Goal: Task Accomplishment & Management: Manage account settings

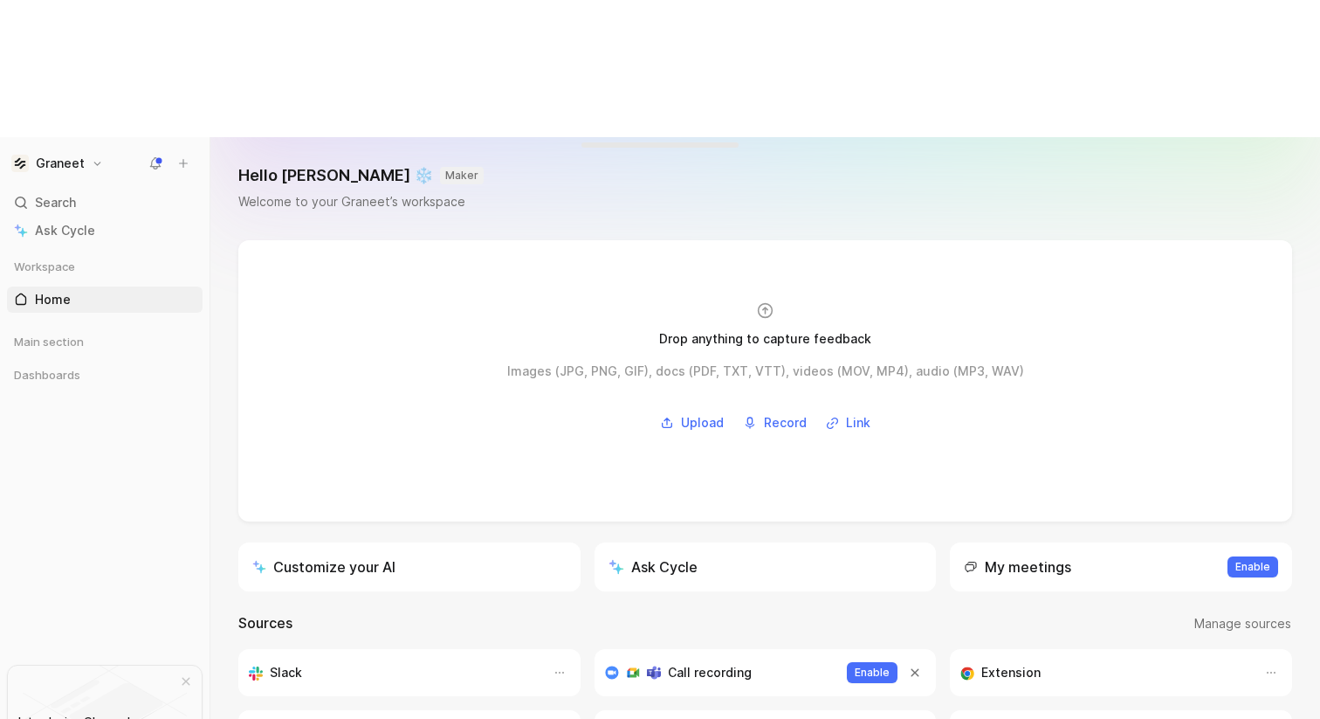
click at [59, 155] on h1 "Graneet" at bounding box center [60, 163] width 49 height 16
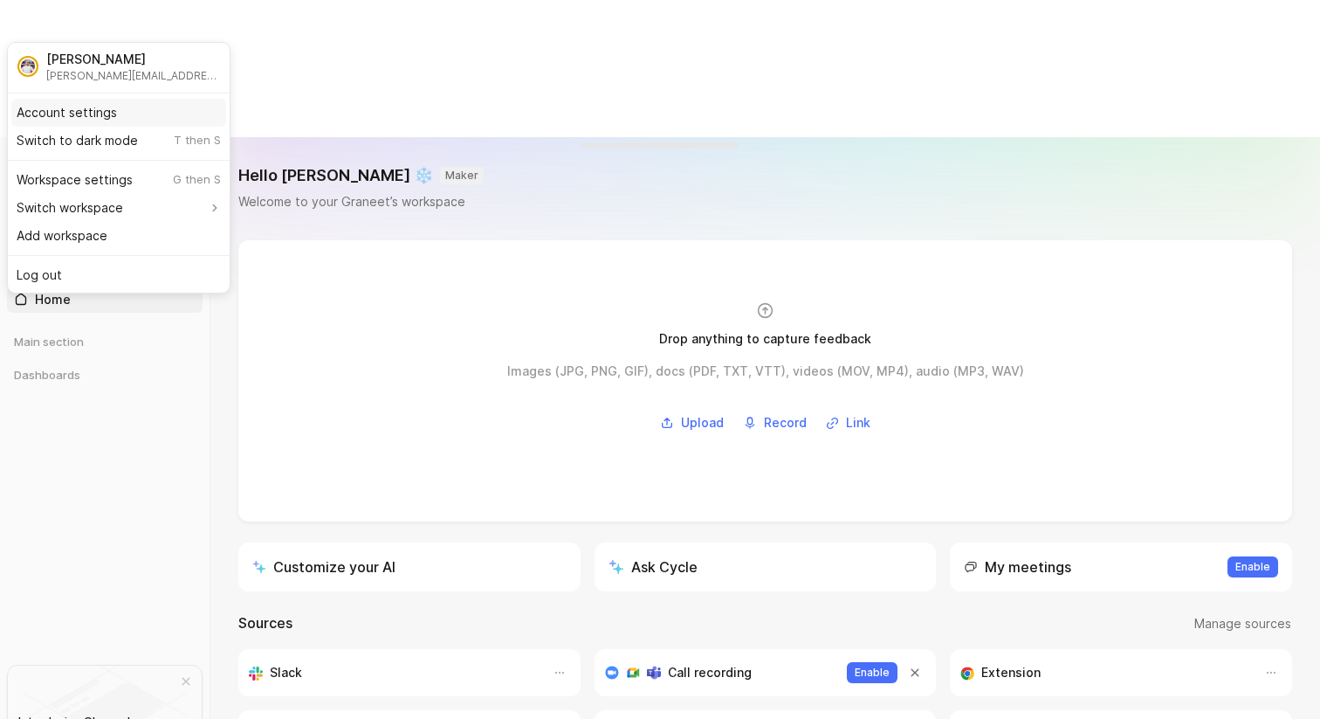
click at [69, 110] on div "Account settings" at bounding box center [118, 113] width 215 height 28
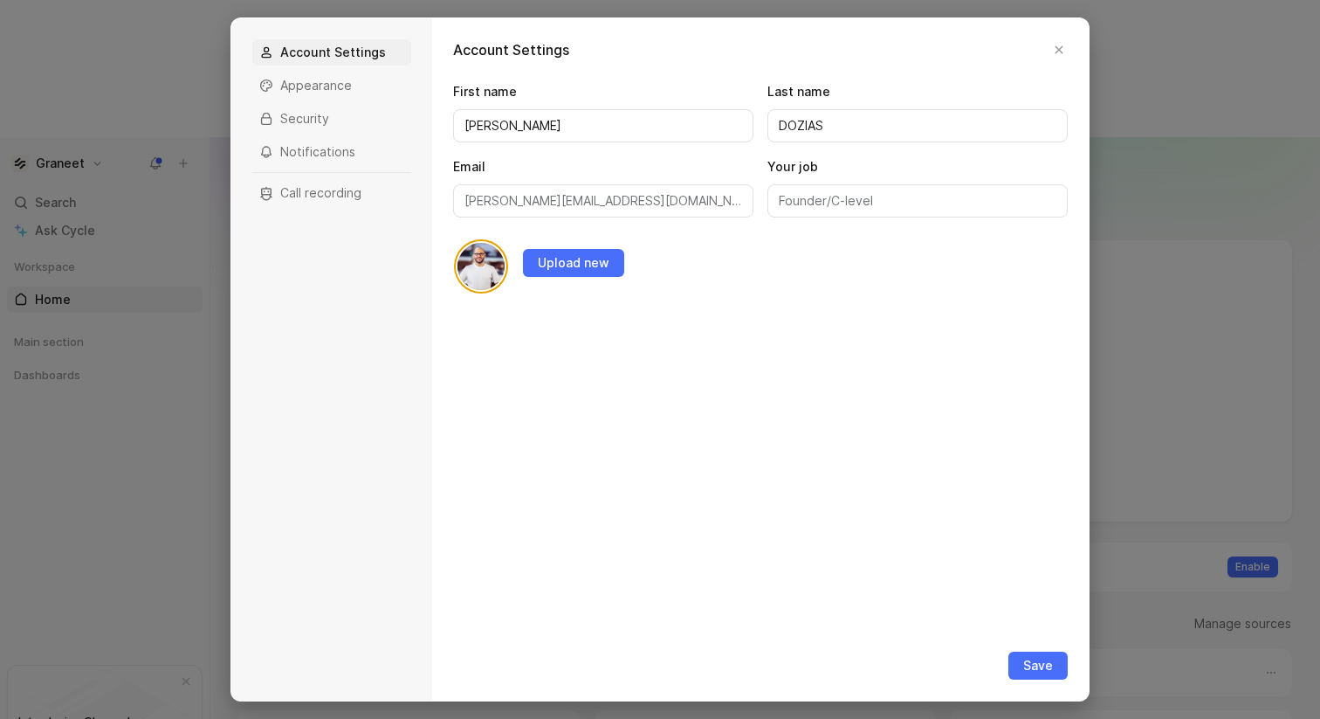
click at [100, 67] on div at bounding box center [660, 359] width 1320 height 719
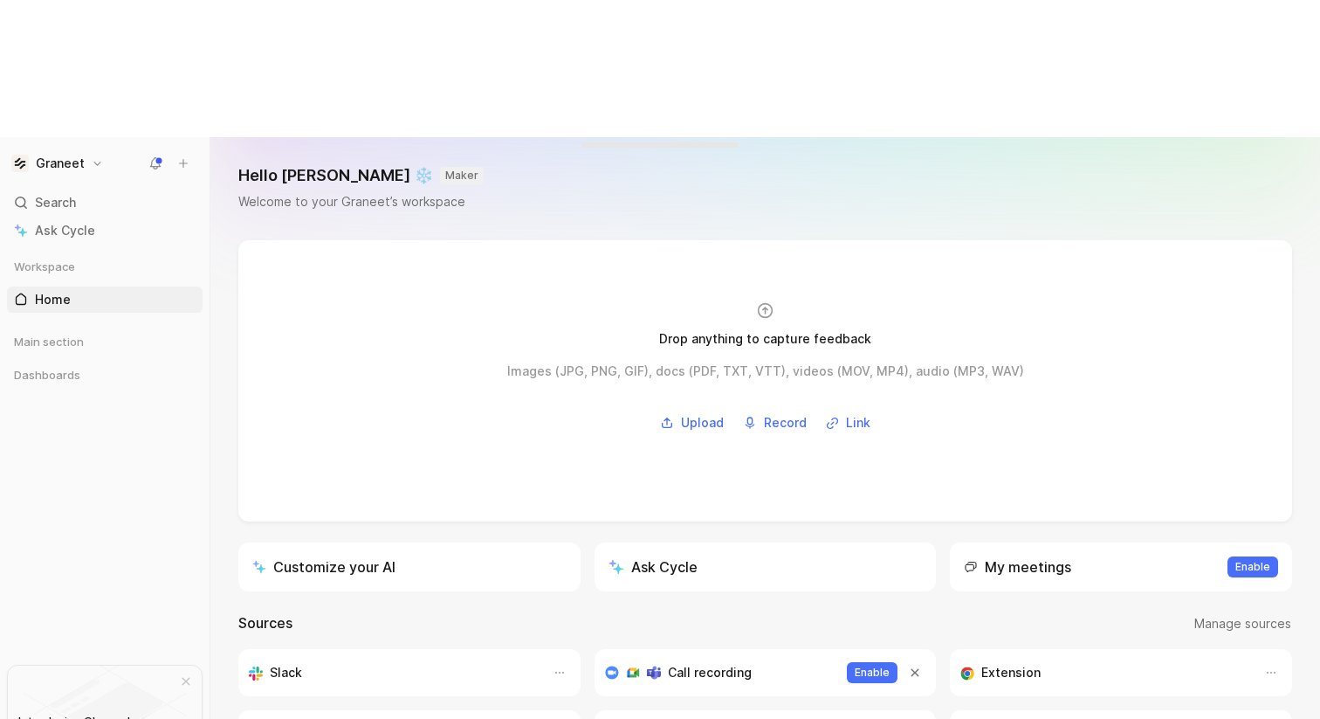
click at [78, 155] on h1 "Graneet" at bounding box center [60, 163] width 49 height 16
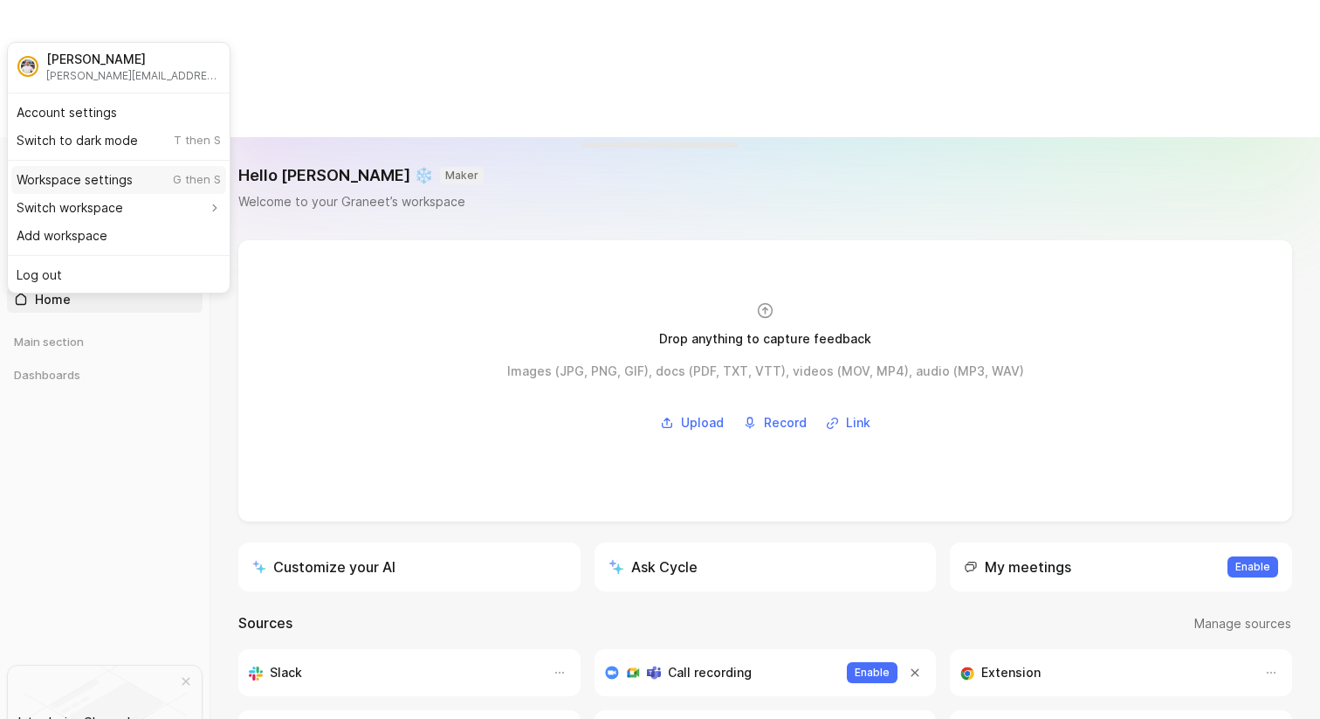
click at [103, 189] on div "Workspace settings G then S" at bounding box center [118, 180] width 215 height 28
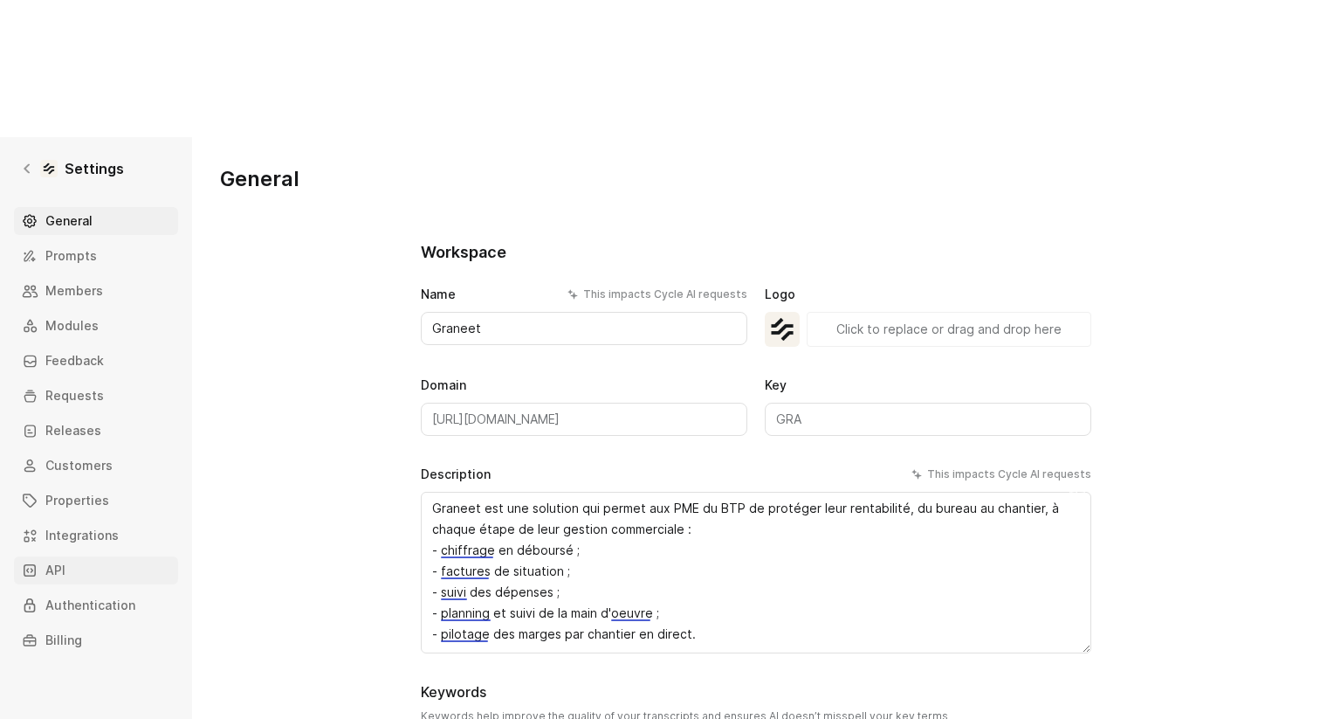
click at [88, 556] on link "API" at bounding box center [96, 570] width 164 height 28
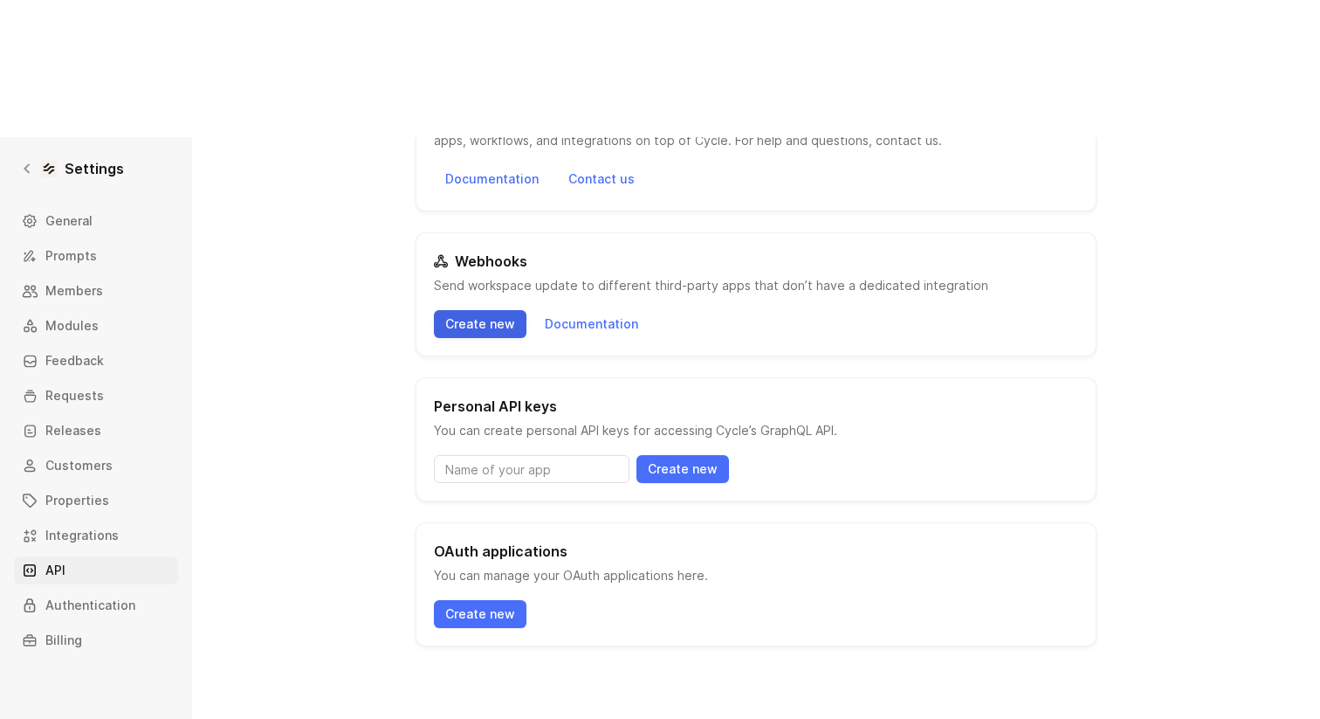
scroll to position [178, 0]
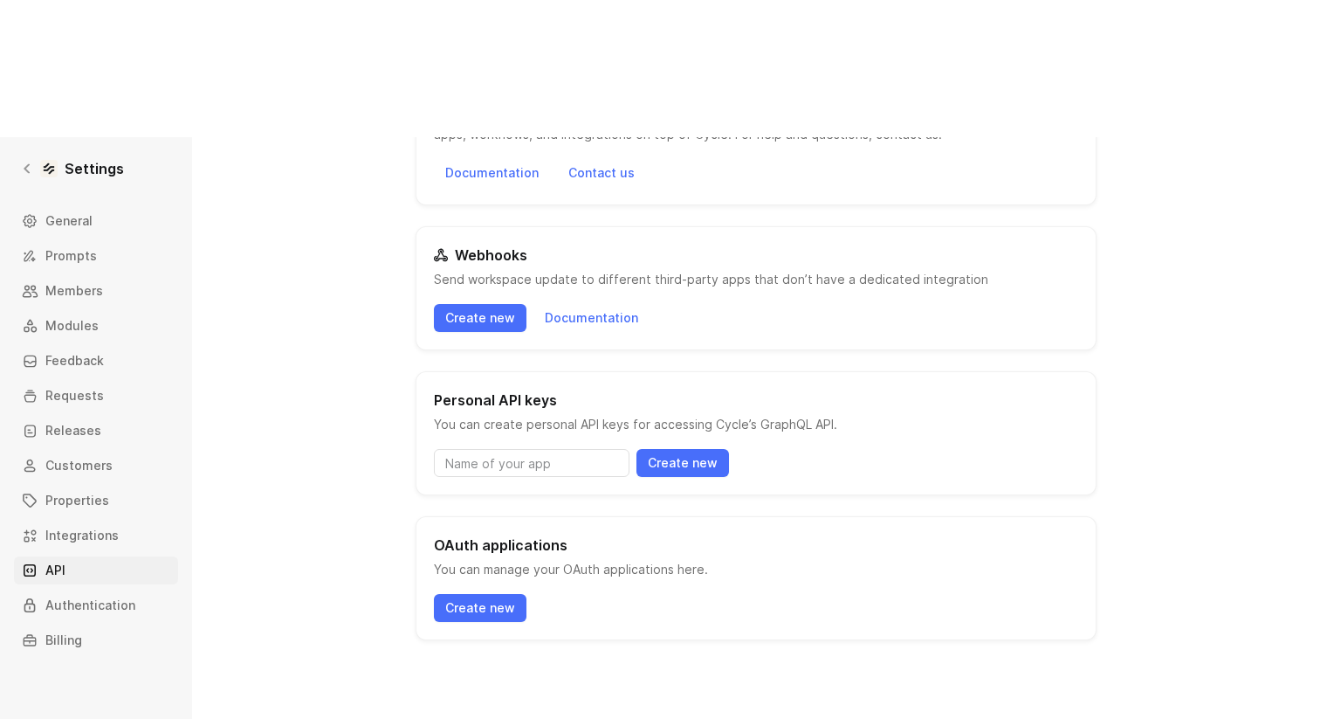
click at [100, 380] on div "General Prompts Members Modules Feedback Requests Releases Customers Properties…" at bounding box center [102, 430] width 176 height 447
click at [100, 490] on span "Properties" at bounding box center [77, 500] width 64 height 21
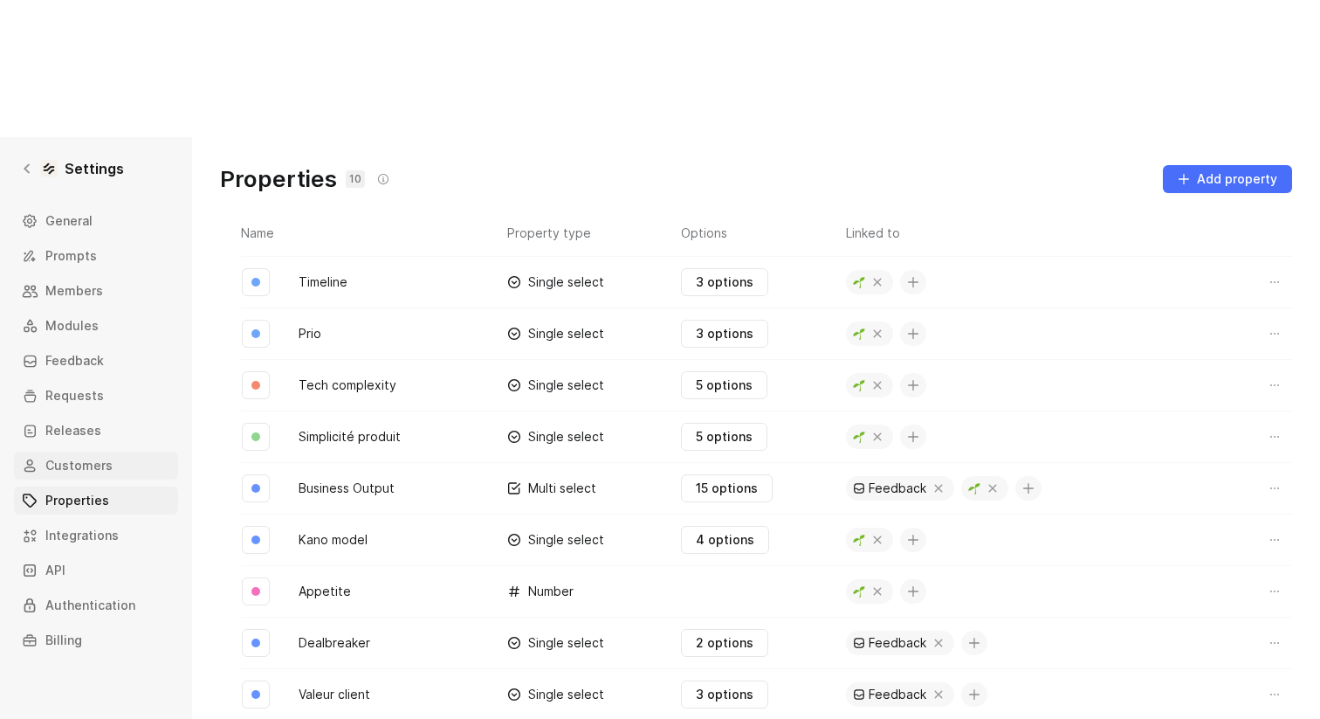
click at [93, 455] on span "Customers" at bounding box center [78, 465] width 67 height 21
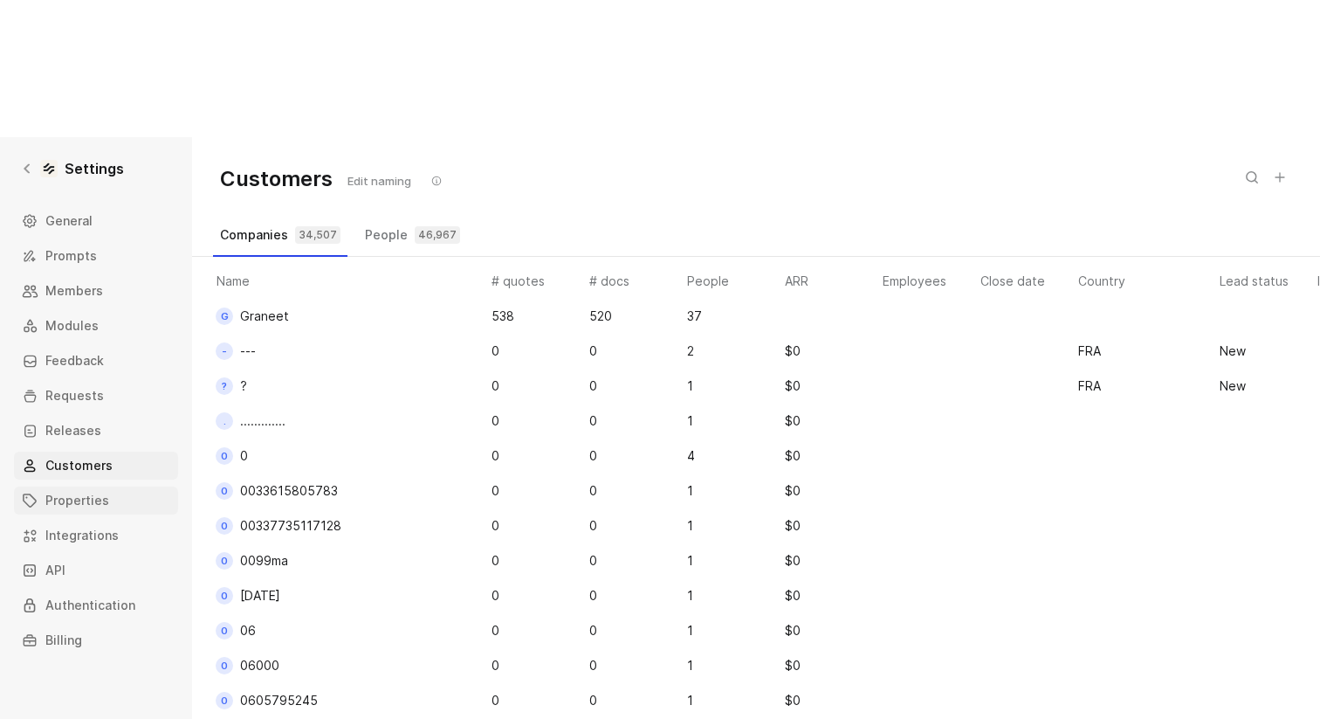
click at [93, 490] on span "Properties" at bounding box center [77, 500] width 64 height 21
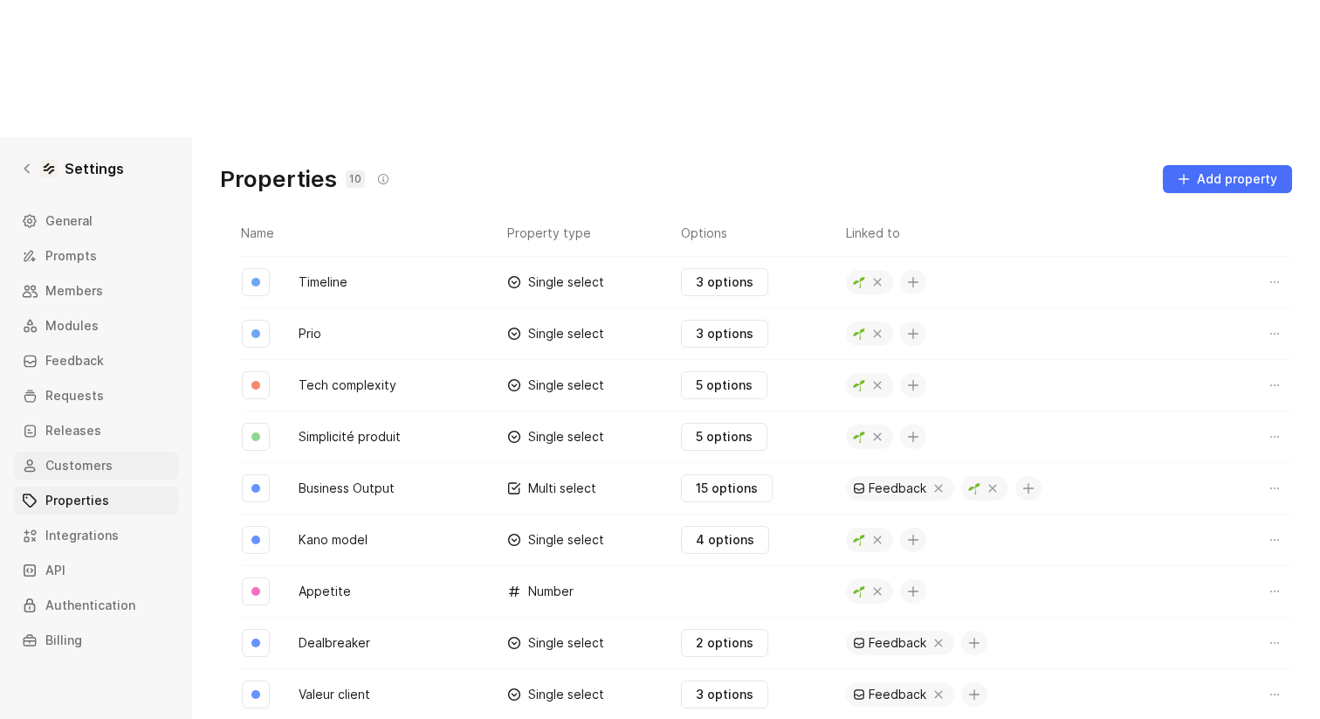
click at [68, 455] on span "Customers" at bounding box center [78, 465] width 67 height 21
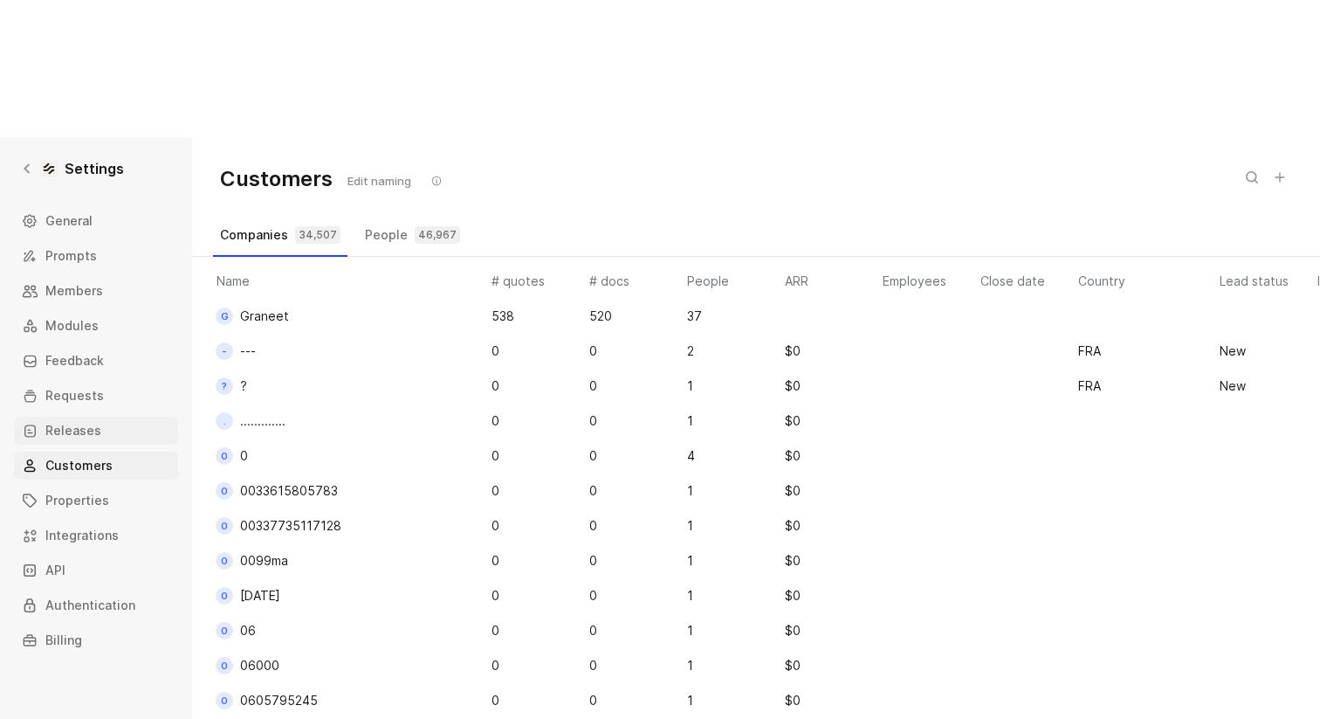
click at [70, 420] on span "Releases" at bounding box center [73, 430] width 56 height 21
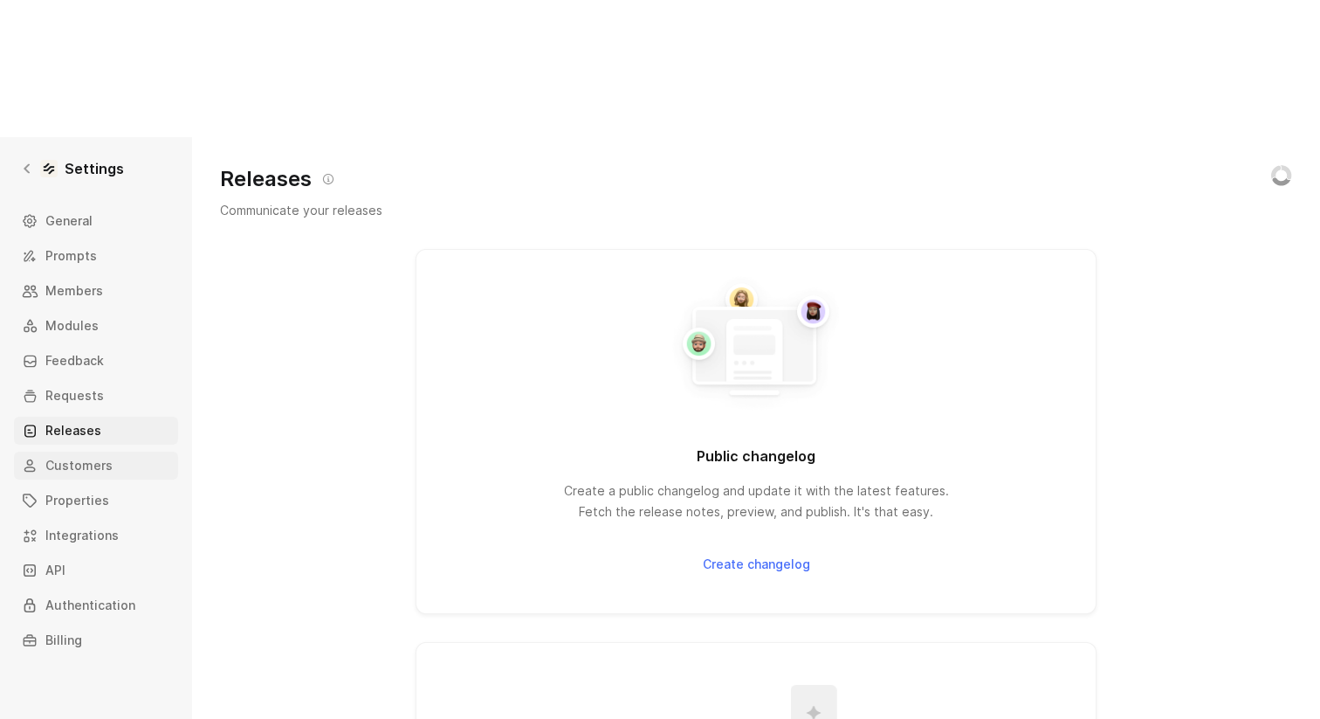
click at [72, 451] on link "Customers" at bounding box center [96, 465] width 164 height 28
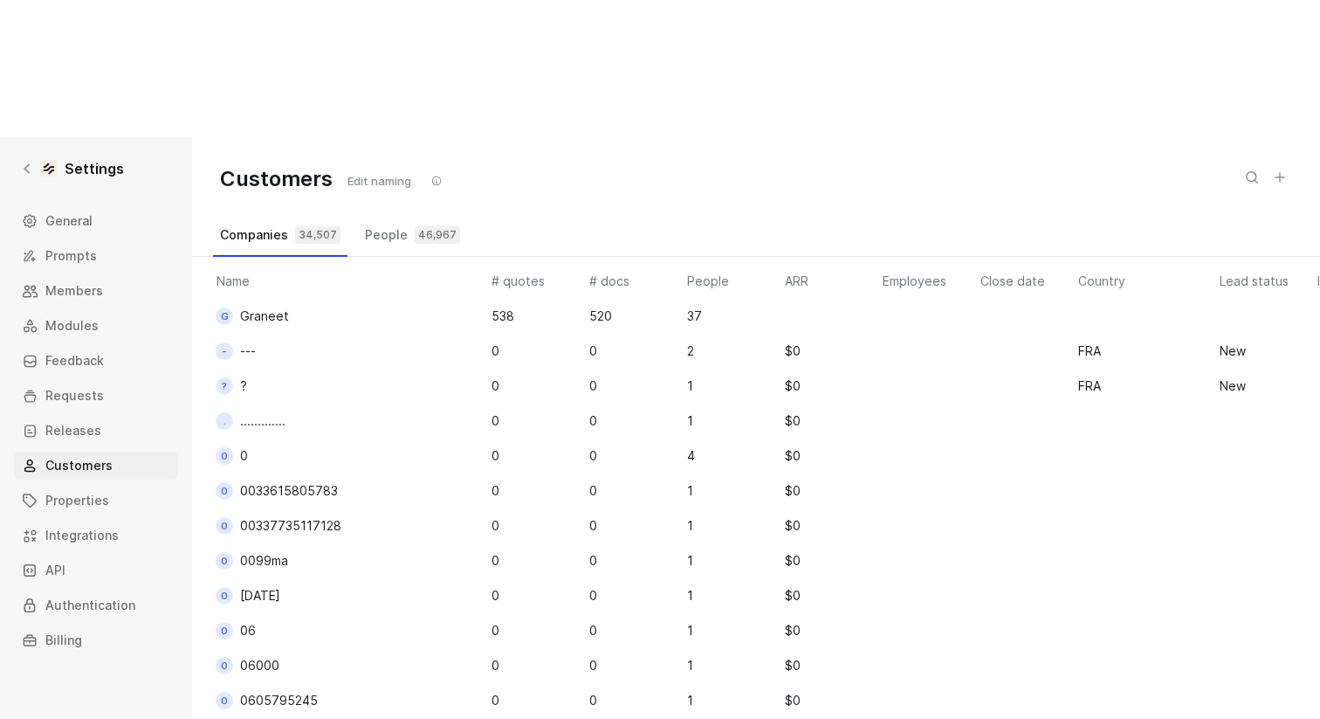
click at [389, 221] on button "People 46,967" at bounding box center [412, 235] width 109 height 28
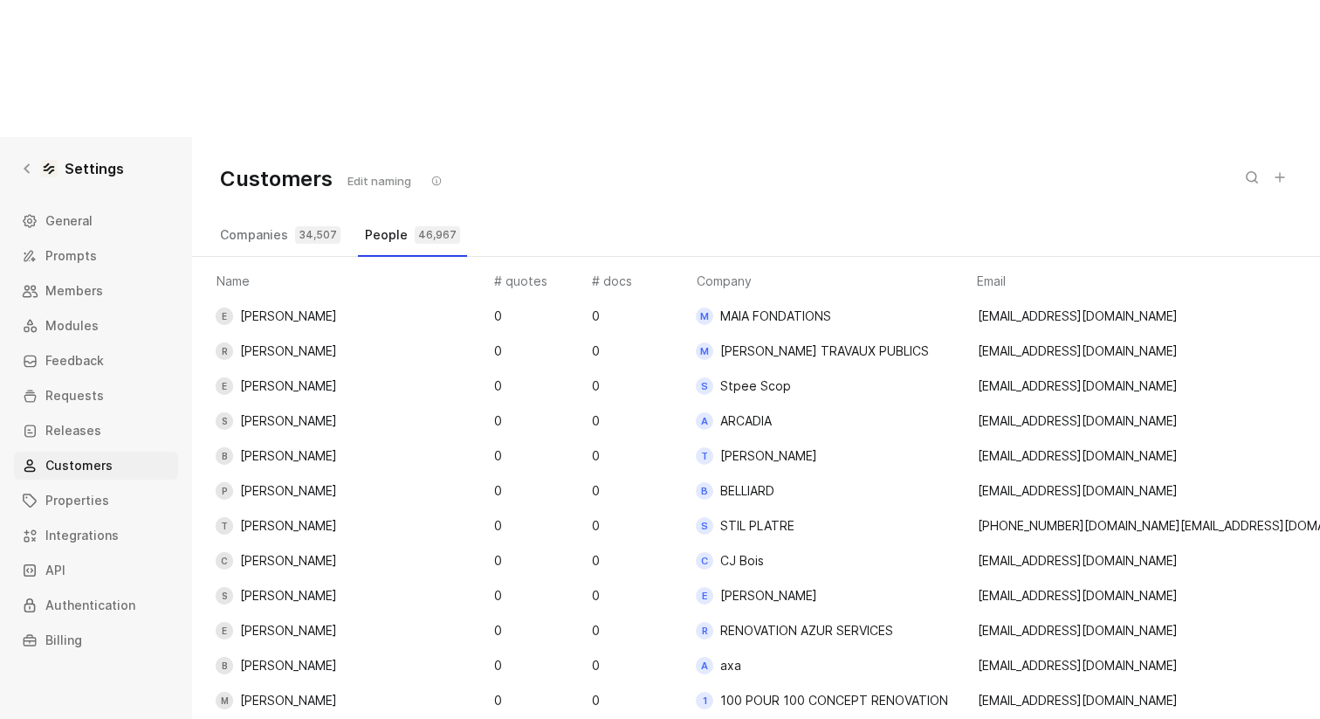
click at [241, 221] on button "Companies 34,507" at bounding box center [280, 235] width 134 height 28
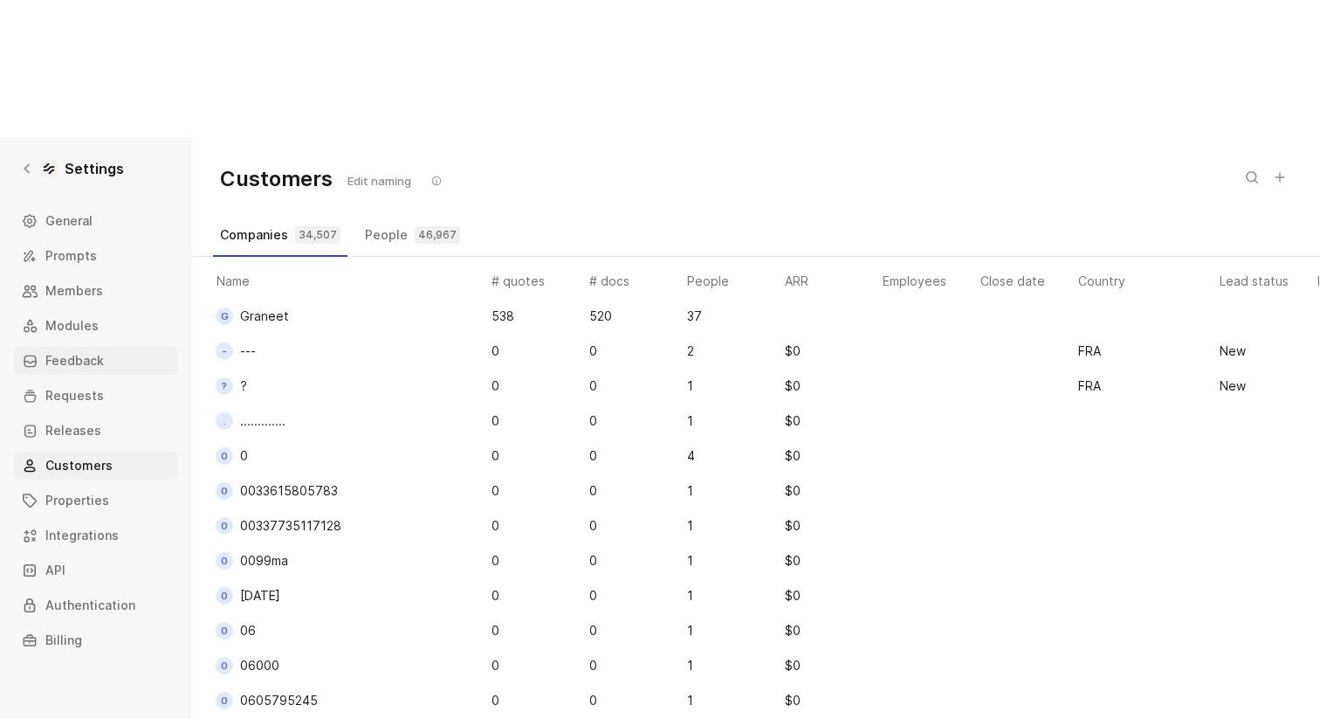
click at [83, 350] on span "Feedback" at bounding box center [74, 360] width 59 height 21
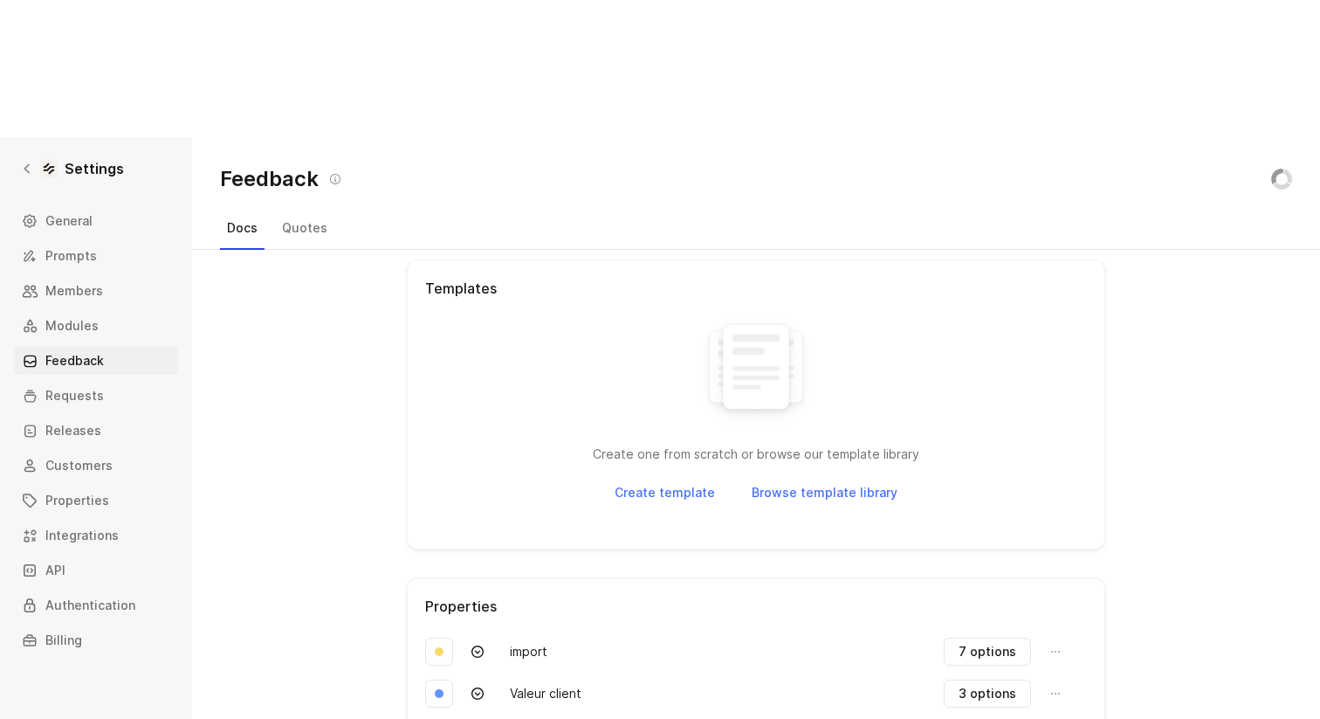
scroll to position [500, 0]
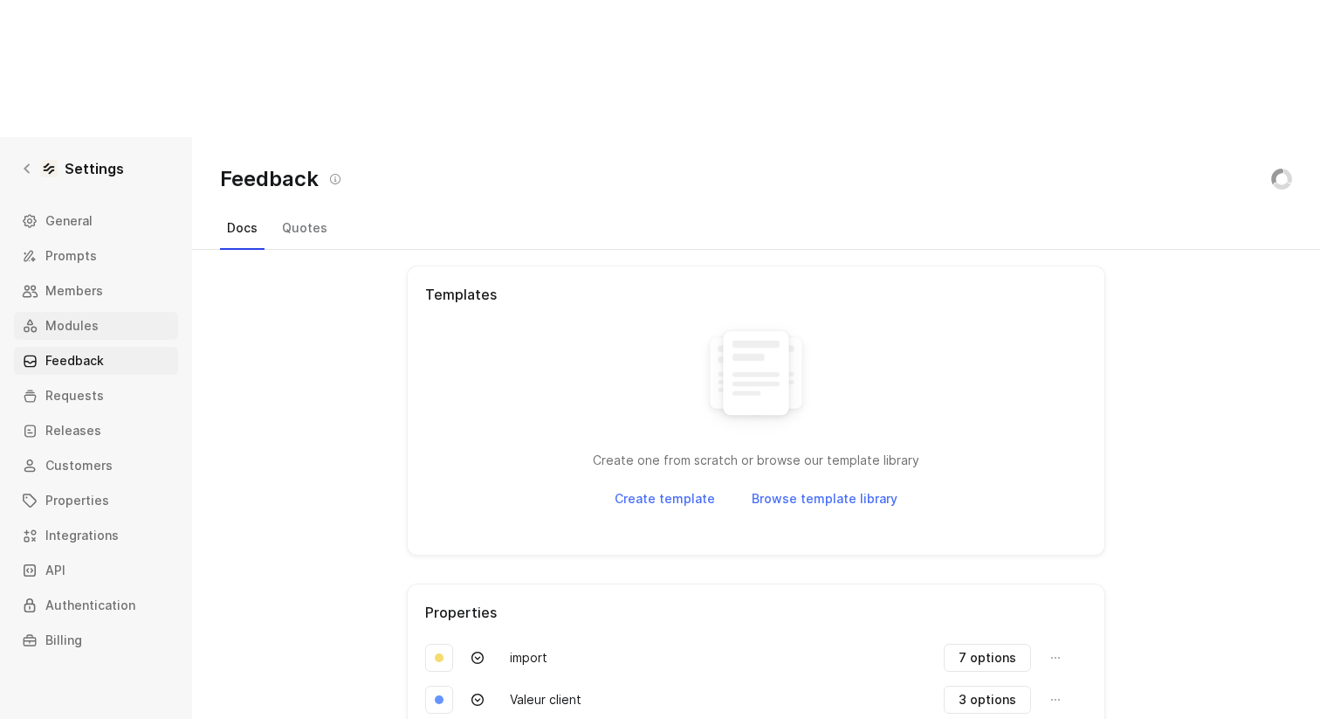
click at [66, 315] on span "Modules" at bounding box center [71, 325] width 53 height 21
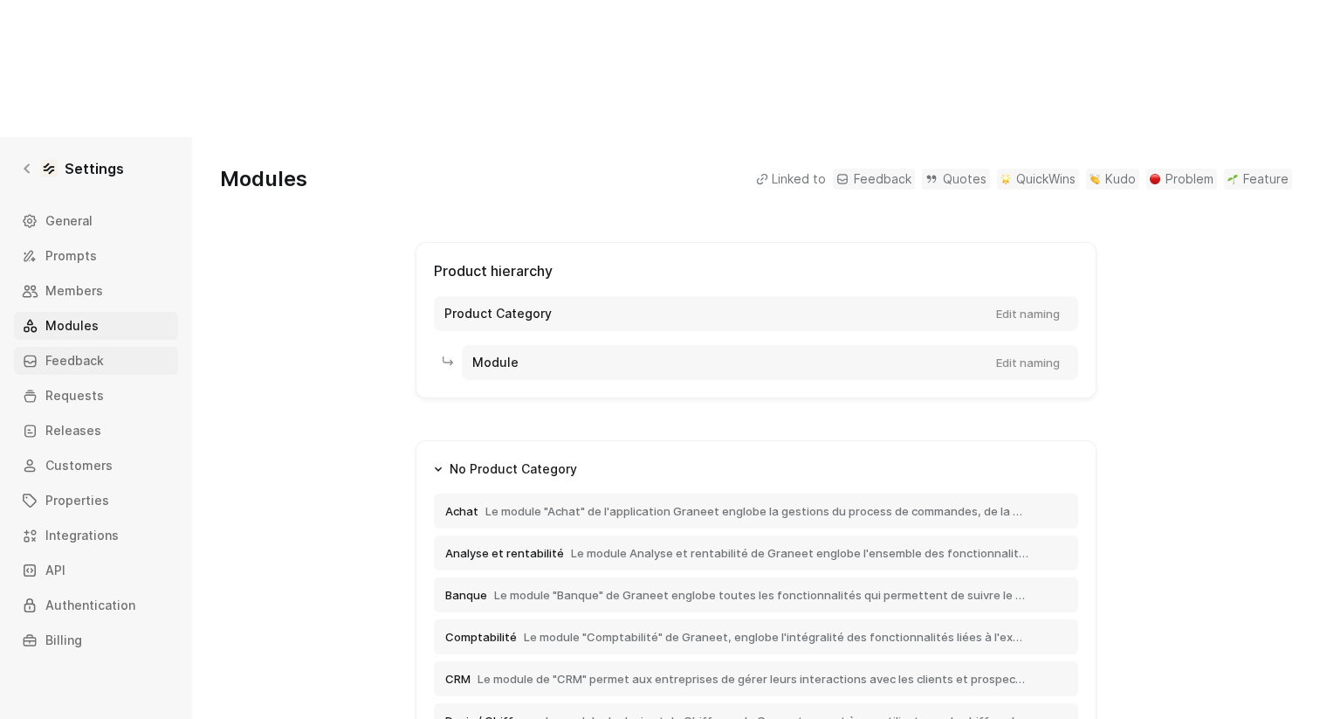
click at [90, 350] on span "Feedback" at bounding box center [74, 360] width 59 height 21
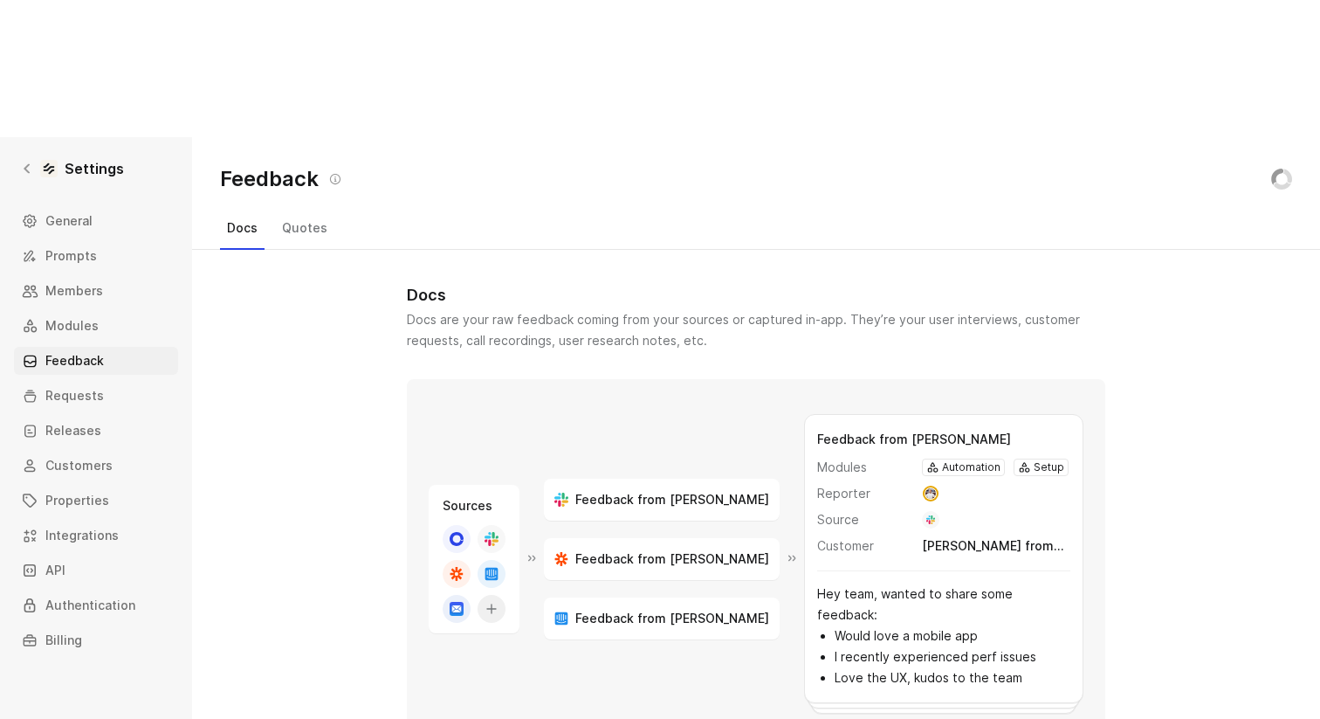
click at [517, 309] on div "Docs are your raw feedback coming from your sources or captured in-app. They’re…" at bounding box center [756, 330] width 699 height 42
click at [847, 667] on li "Love the UX, kudos to the team" at bounding box center [953, 677] width 236 height 21
click at [419, 285] on div "Docs" at bounding box center [756, 295] width 699 height 21
click at [96, 385] on span "Requests" at bounding box center [74, 395] width 59 height 21
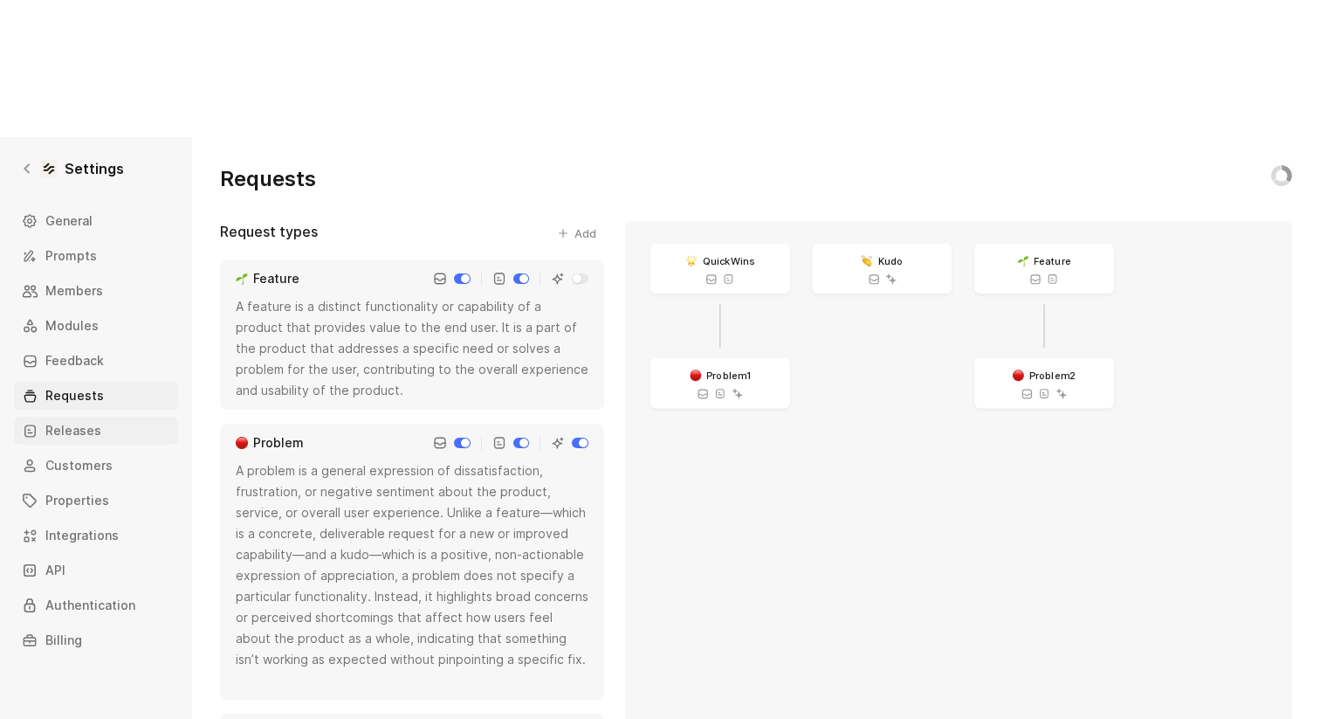
click at [96, 420] on span "Releases" at bounding box center [73, 430] width 56 height 21
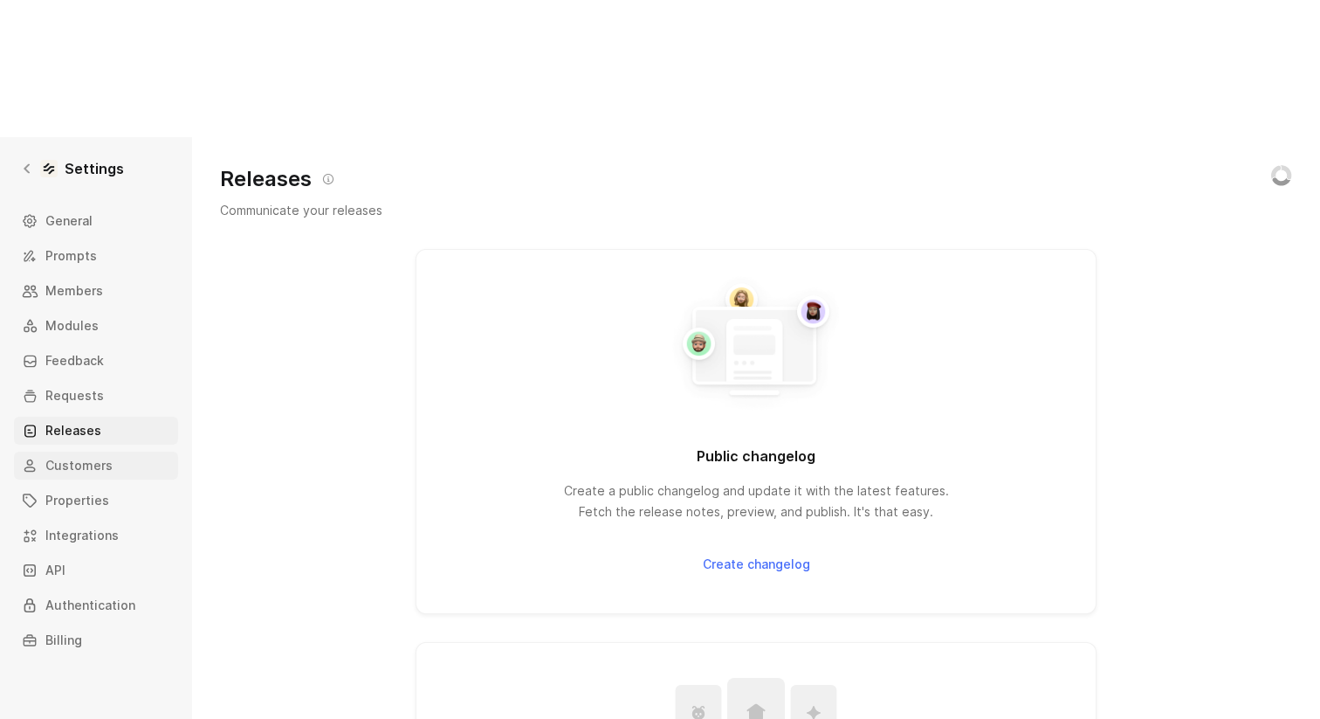
click at [97, 455] on span "Customers" at bounding box center [78, 465] width 67 height 21
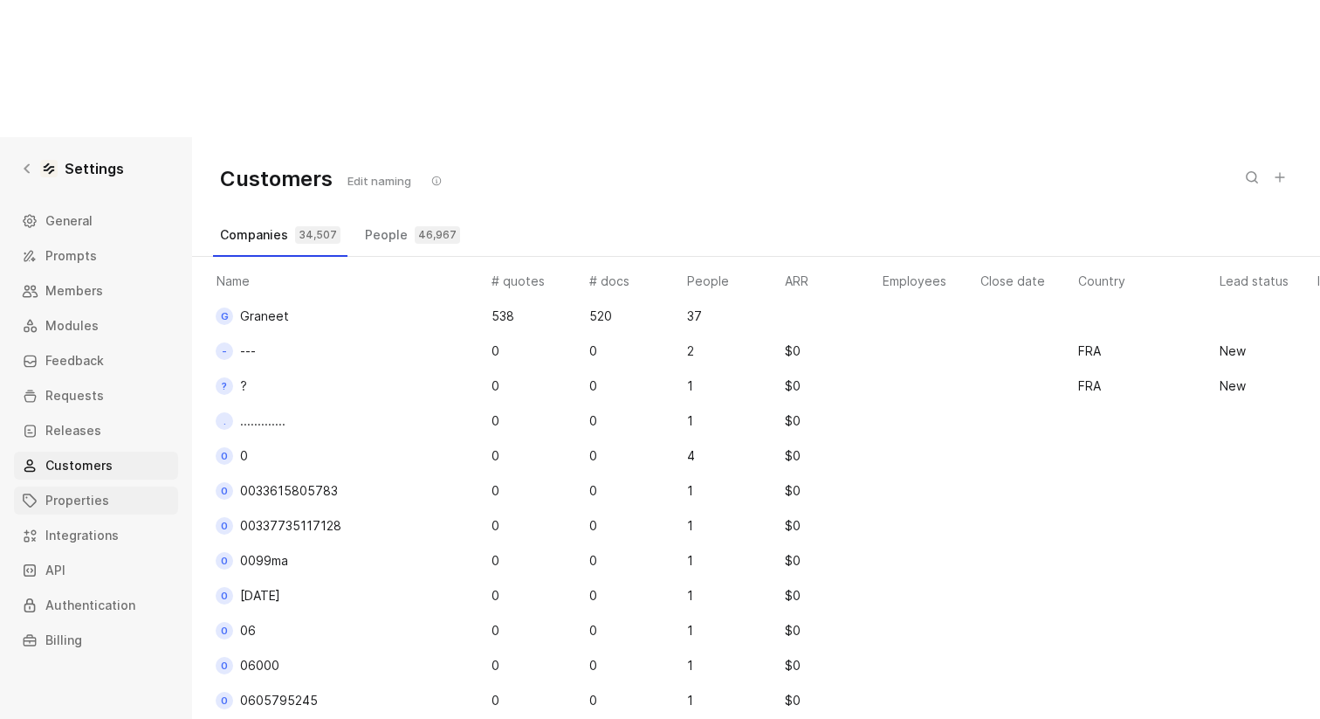
click at [96, 490] on span "Properties" at bounding box center [77, 500] width 64 height 21
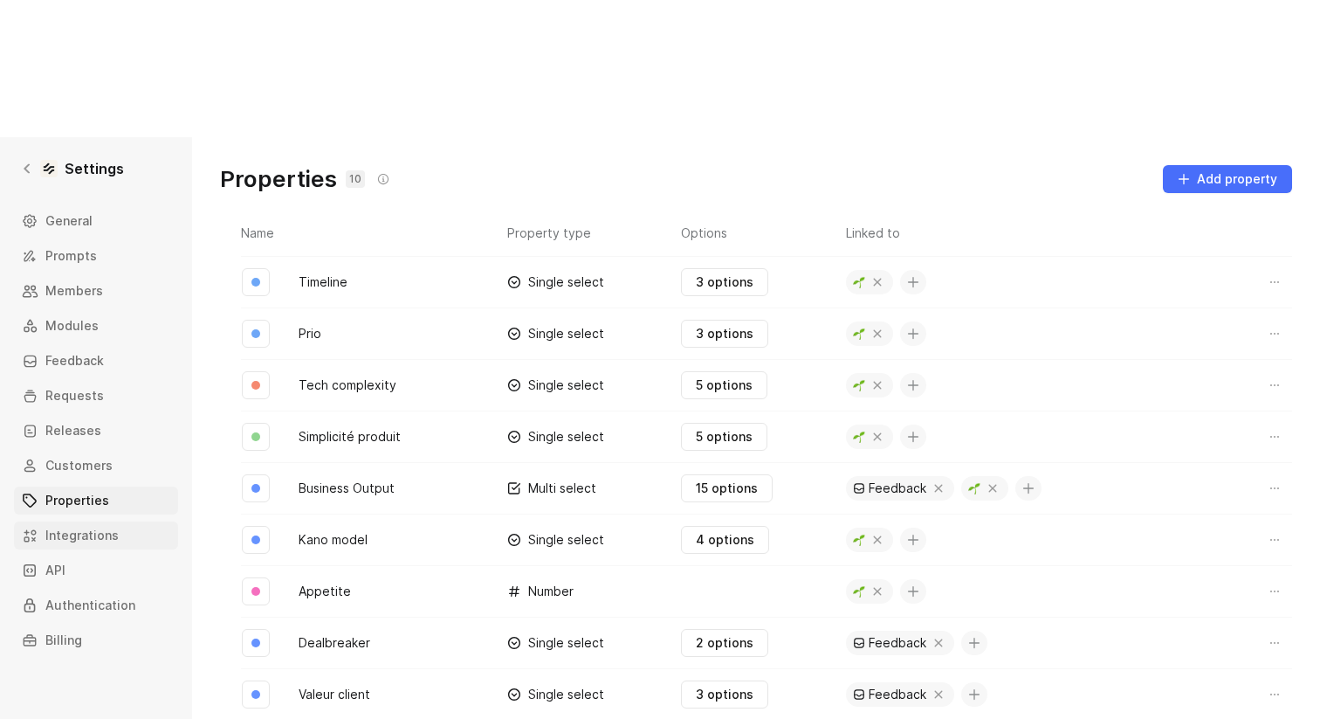
click at [98, 525] on span "Integrations" at bounding box center [81, 535] width 73 height 21
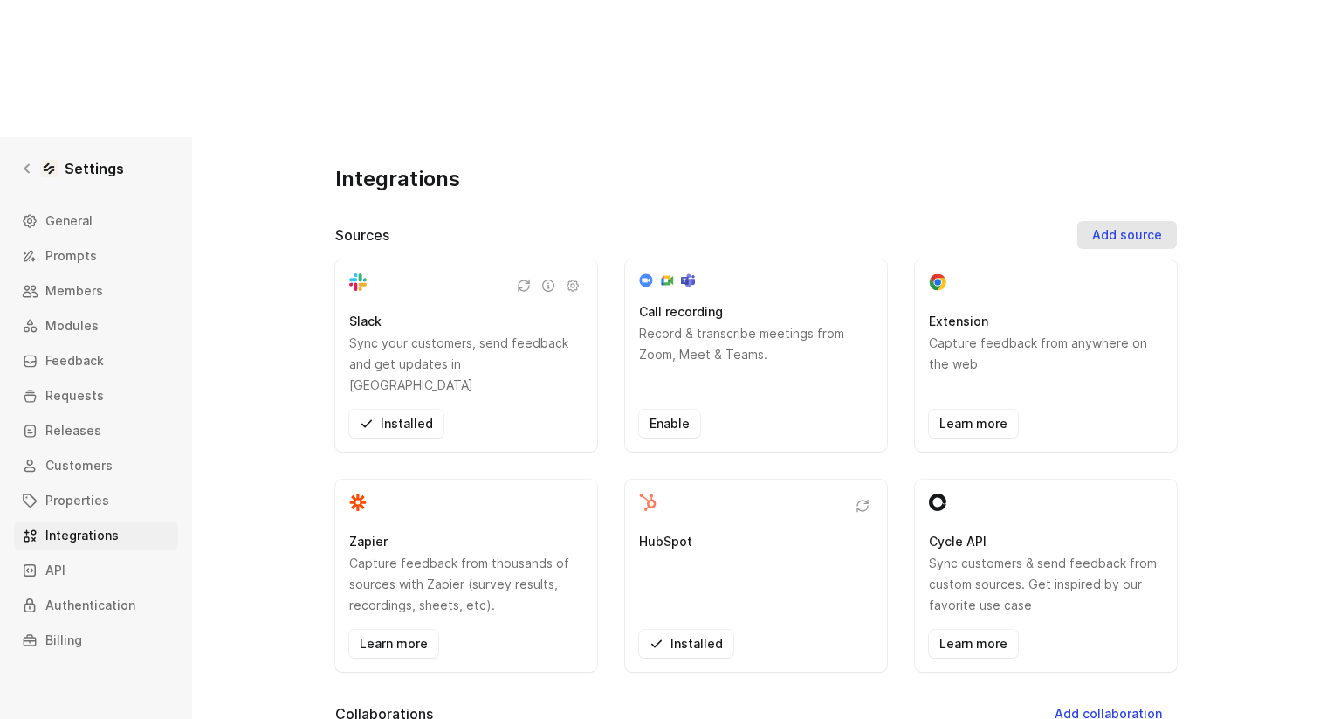
click at [1157, 224] on span "Add source" at bounding box center [1127, 234] width 70 height 21
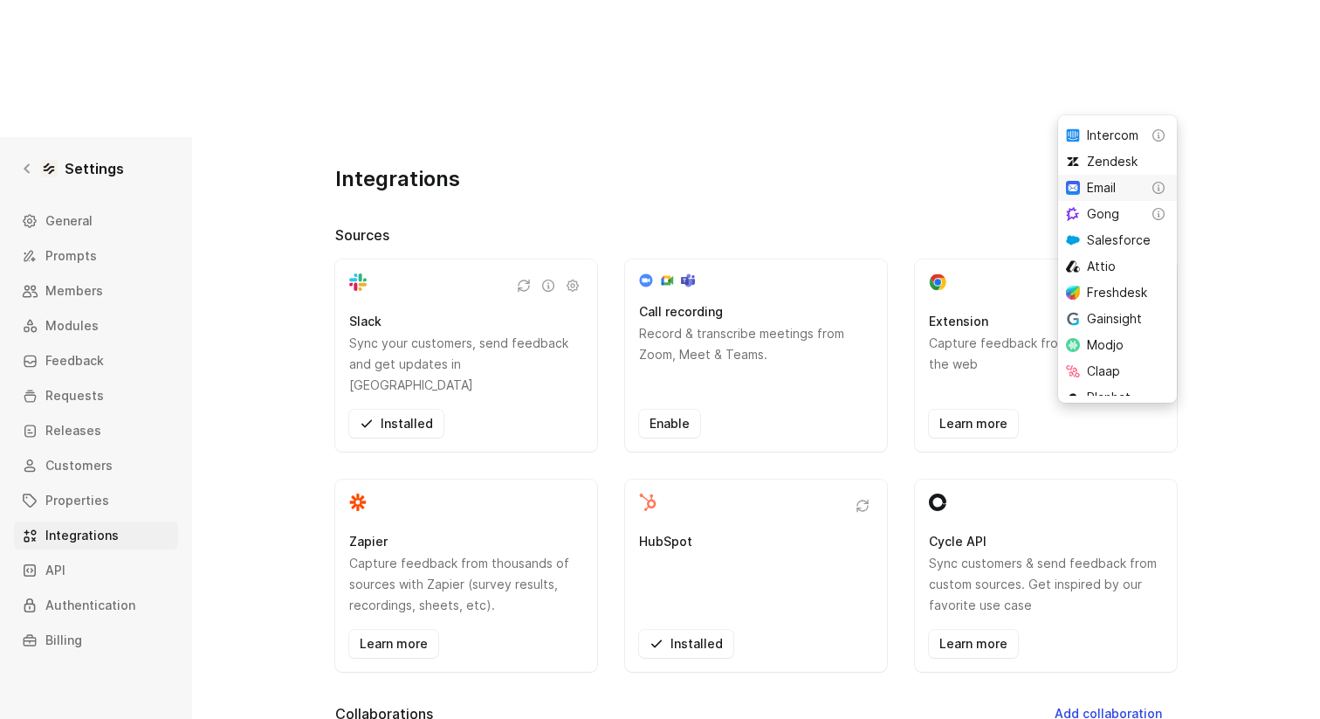
click at [1119, 184] on div "Email" at bounding box center [1114, 187] width 54 height 21
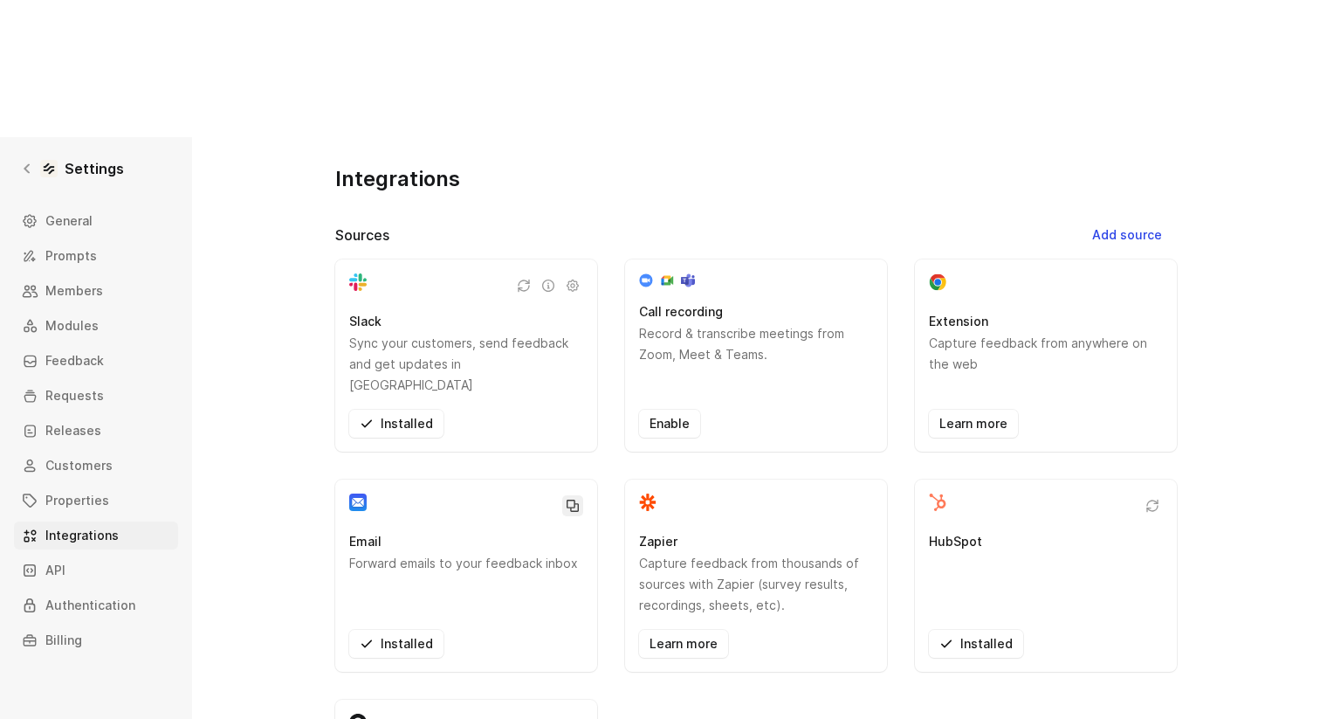
click at [574, 499] on icon "button" at bounding box center [573, 506] width 14 height 14
